Goal: Information Seeking & Learning: Learn about a topic

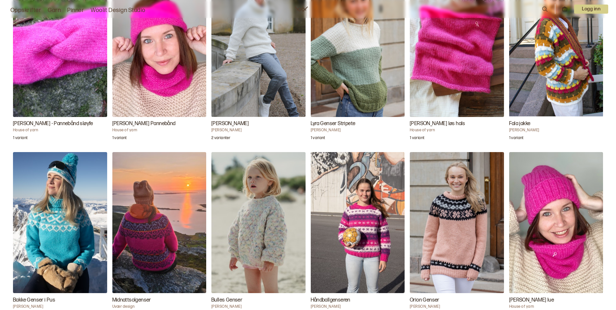
scroll to position [1202, 0]
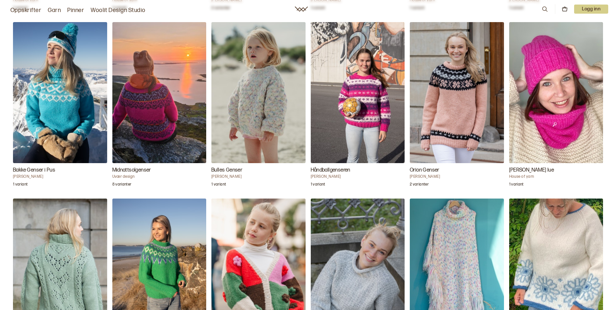
click at [34, 169] on h3 "Bakke Genser i Pus" at bounding box center [60, 170] width 94 height 8
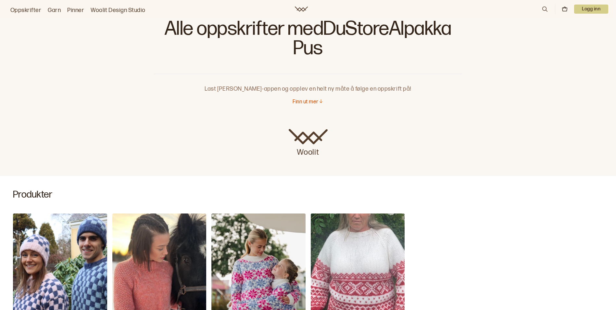
scroll to position [32, 0]
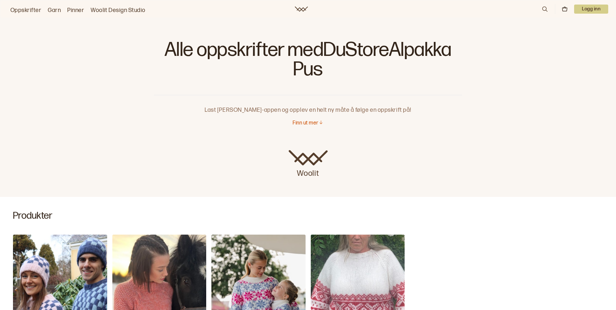
click at [295, 121] on p "Finn ut mer" at bounding box center [306, 123] width 26 height 7
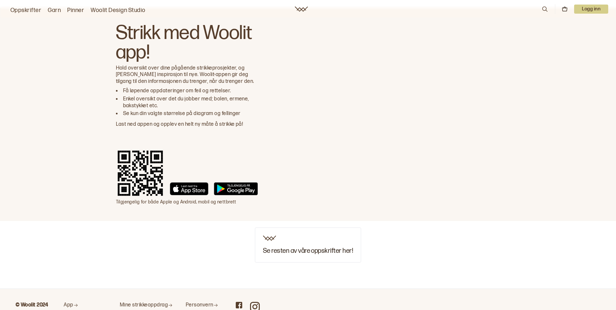
scroll to position [1758, 0]
